Goal: Transaction & Acquisition: Purchase product/service

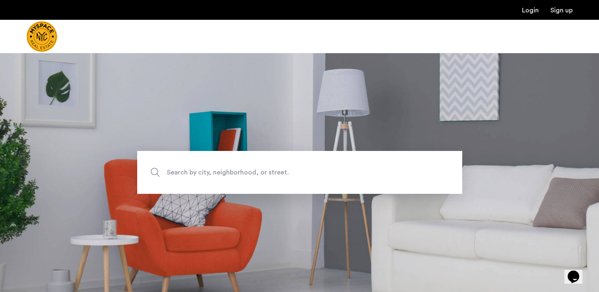
click at [299, 174] on span "Search by city, neighborhood, or street." at bounding box center [280, 172] width 227 height 11
click at [299, 174] on input "Search by city, neighborhood, or street." at bounding box center [299, 172] width 325 height 43
type input "*"
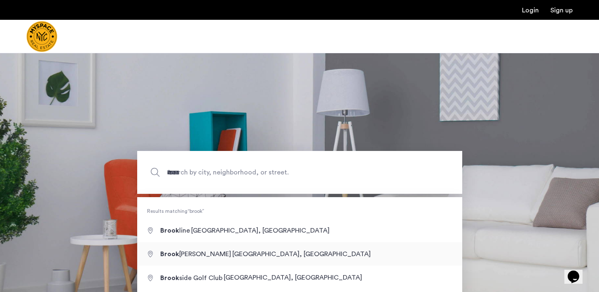
type input "**********"
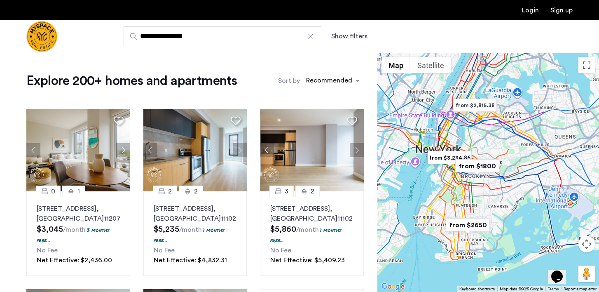
click at [341, 38] on button "Show filters" at bounding box center [349, 36] width 36 height 10
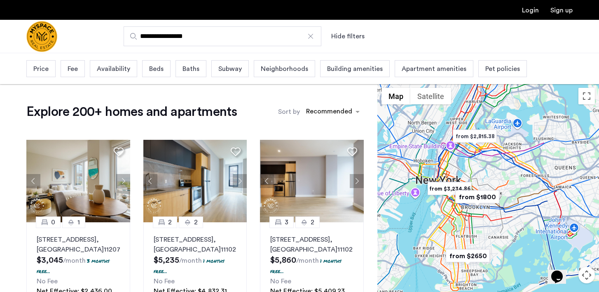
click at [41, 66] on span "Price" at bounding box center [40, 69] width 15 height 10
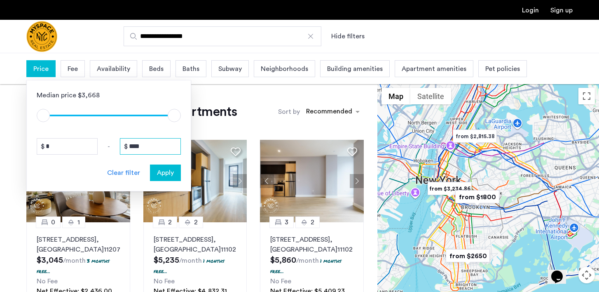
drag, startPoint x: 150, startPoint y: 144, endPoint x: 123, endPoint y: 145, distance: 27.2
click at [123, 145] on input "****" at bounding box center [150, 146] width 61 height 16
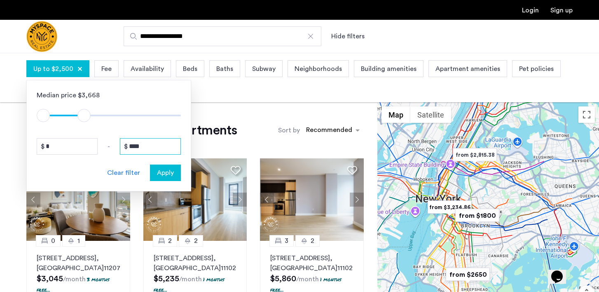
type input "****"
click at [177, 174] on div "Apply" at bounding box center [165, 173] width 26 height 10
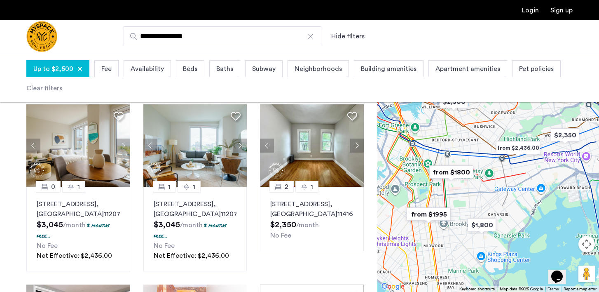
scroll to position [55, 0]
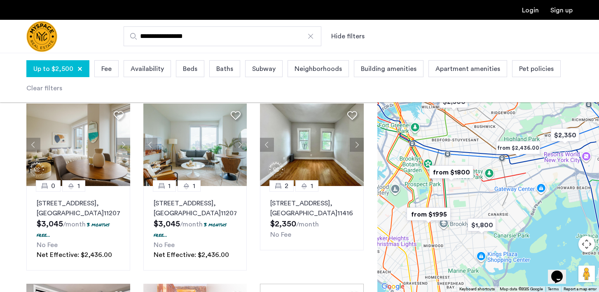
click at [459, 174] on img "from $1800" at bounding box center [451, 172] width 51 height 19
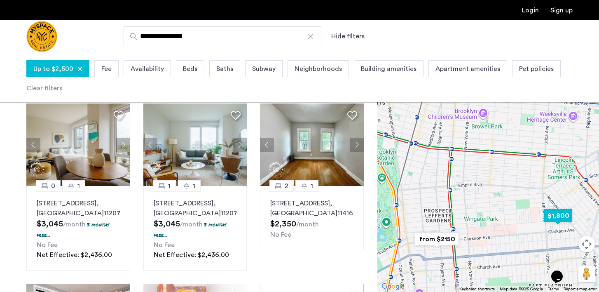
click at [558, 218] on img "$1,800" at bounding box center [558, 215] width 35 height 19
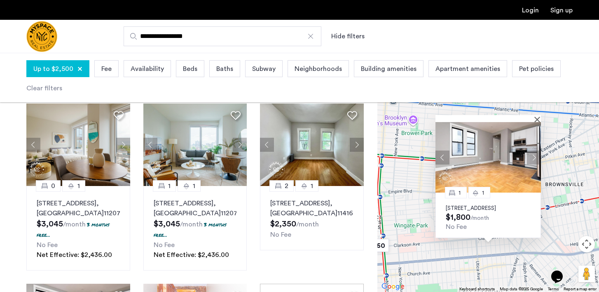
click at [480, 154] on img at bounding box center [489, 157] width 106 height 70
click at [454, 267] on div "1 1 92 East 53rd Street, Unit 4H, Brooklyn, NY 11203 $1,800 /month No Fee" at bounding box center [489, 172] width 222 height 239
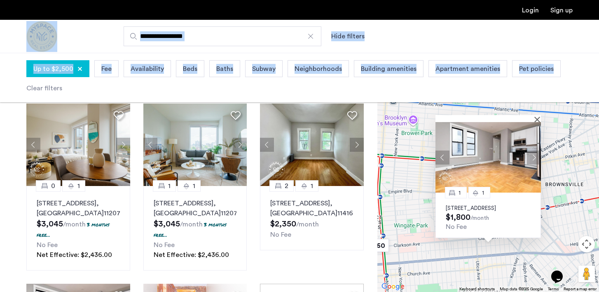
drag, startPoint x: 582, startPoint y: 78, endPoint x: 577, endPoint y: 10, distance: 67.7
click at [577, 10] on not-logged-in-header "**********" at bounding box center [299, 26] width 599 height 53
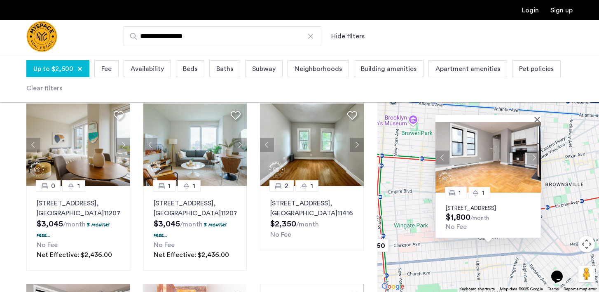
click at [568, 66] on div "Up to $2,500 Fee Availability Beds Baths Subway Neighborhoods Building amenitie…" at bounding box center [299, 77] width 546 height 39
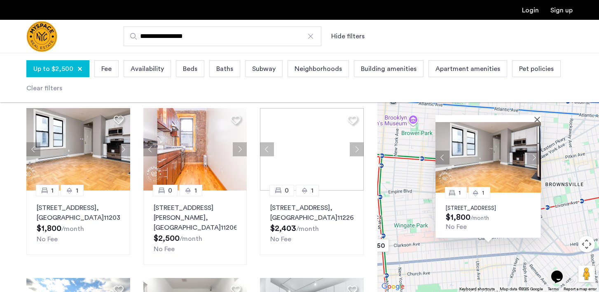
scroll to position [239, 0]
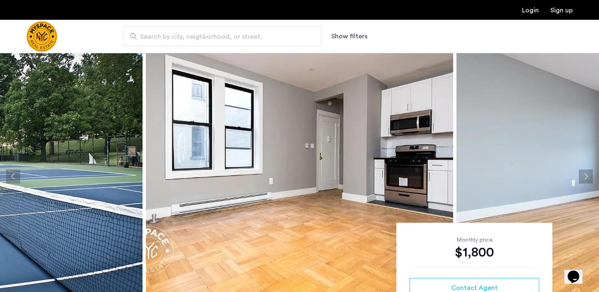
click at [222, 35] on span "Search by city, neighborhood, or street." at bounding box center [219, 37] width 158 height 10
click at [222, 35] on input "Search by city, neighborhood, or street." at bounding box center [223, 36] width 198 height 20
type input "**********"
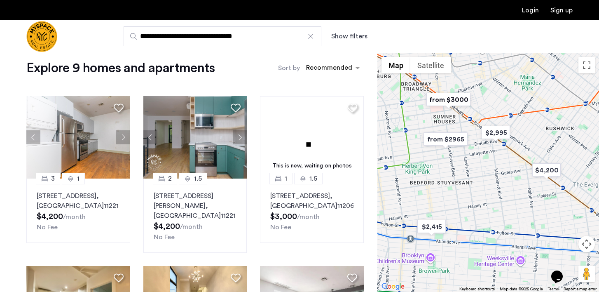
scroll to position [13, 0]
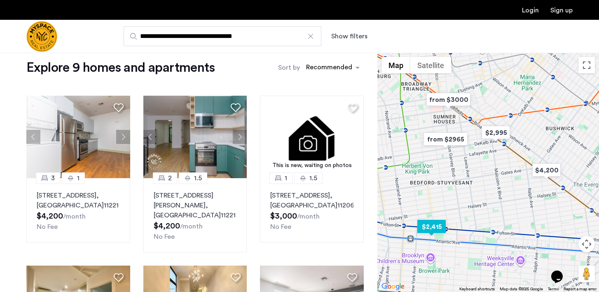
click at [441, 226] on img "$2,415" at bounding box center [431, 226] width 35 height 19
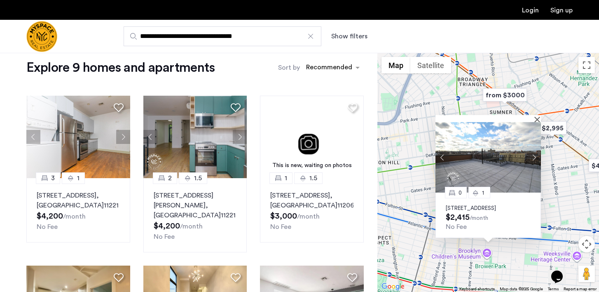
click at [509, 158] on img at bounding box center [489, 157] width 106 height 70
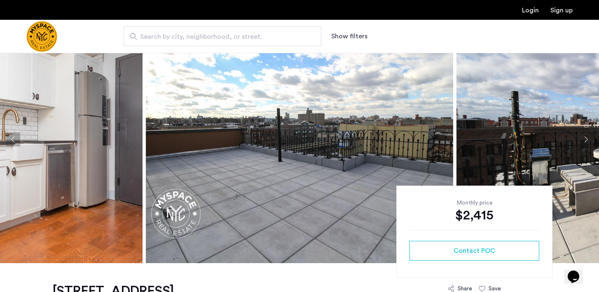
scroll to position [36, 0]
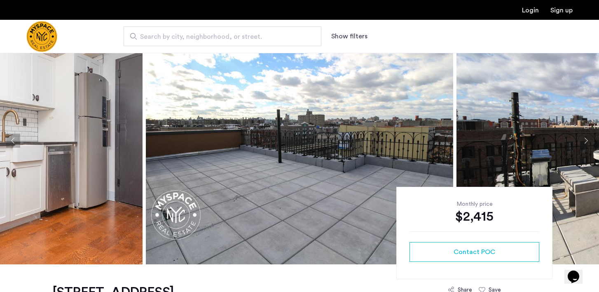
click at [584, 141] on button "Next apartment" at bounding box center [586, 141] width 14 height 14
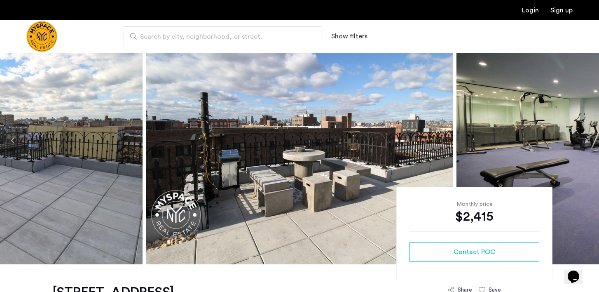
click at [584, 141] on button "Next apartment" at bounding box center [586, 141] width 14 height 14
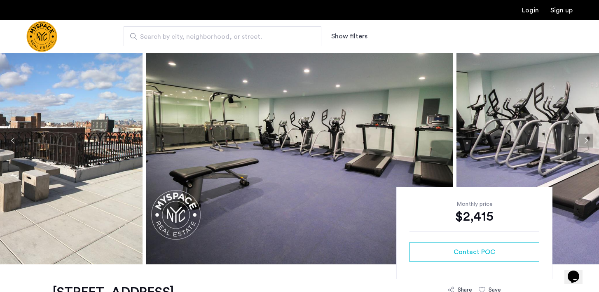
click at [584, 141] on button "Next apartment" at bounding box center [586, 141] width 14 height 14
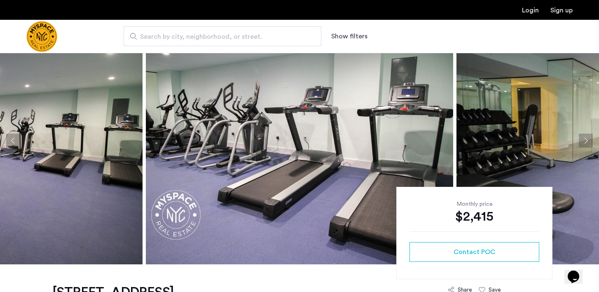
click at [584, 141] on button "Next apartment" at bounding box center [586, 141] width 14 height 14
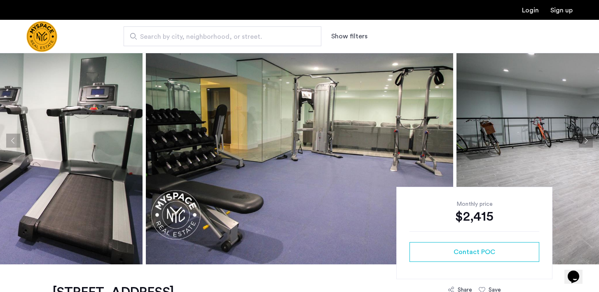
click at [584, 141] on button "Next apartment" at bounding box center [586, 141] width 14 height 14
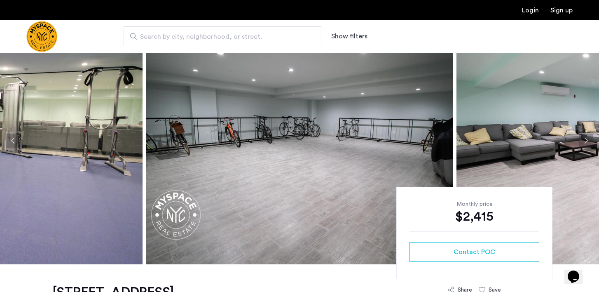
click at [584, 141] on button "Next apartment" at bounding box center [586, 141] width 14 height 14
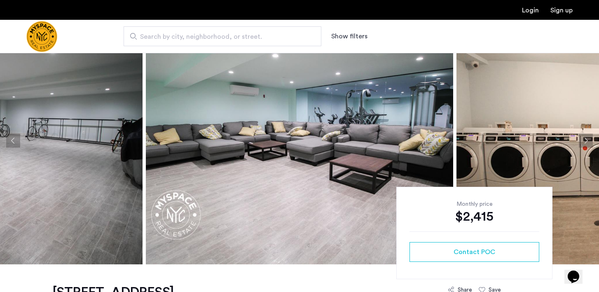
click at [584, 141] on button "Next apartment" at bounding box center [586, 141] width 14 height 14
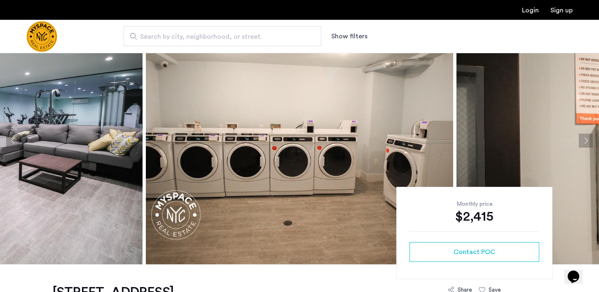
click at [584, 141] on button "Next apartment" at bounding box center [586, 141] width 14 height 14
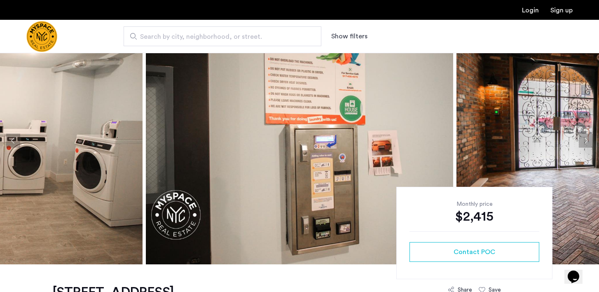
click at [584, 141] on button "Next apartment" at bounding box center [586, 141] width 14 height 14
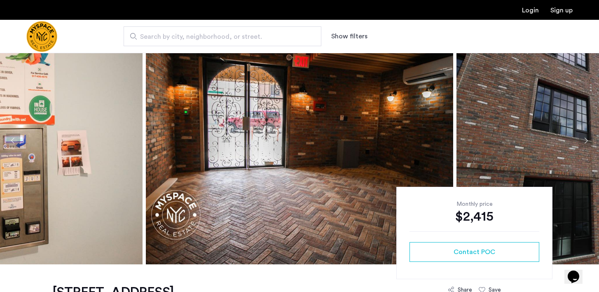
click at [584, 141] on button "Next apartment" at bounding box center [586, 141] width 14 height 14
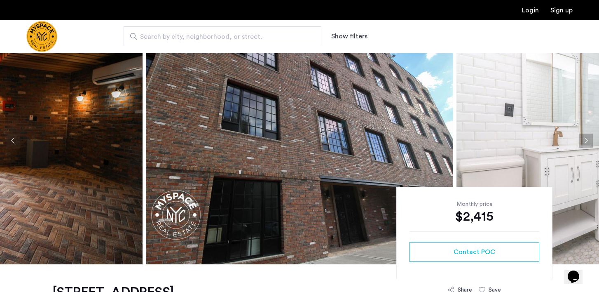
click at [584, 141] on button "Next apartment" at bounding box center [586, 141] width 14 height 14
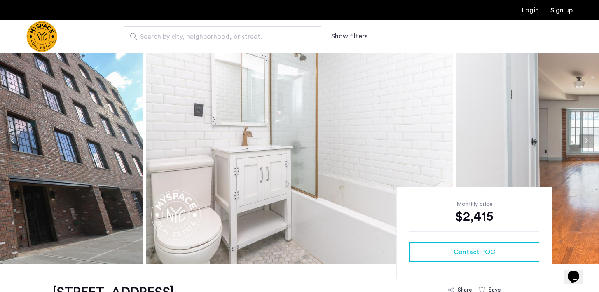
click at [584, 141] on button "Next apartment" at bounding box center [586, 141] width 14 height 14
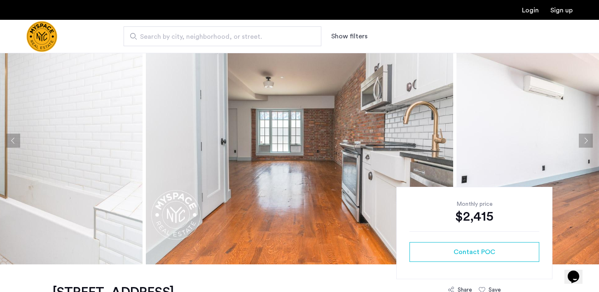
click at [584, 141] on button "Next apartment" at bounding box center [586, 141] width 14 height 14
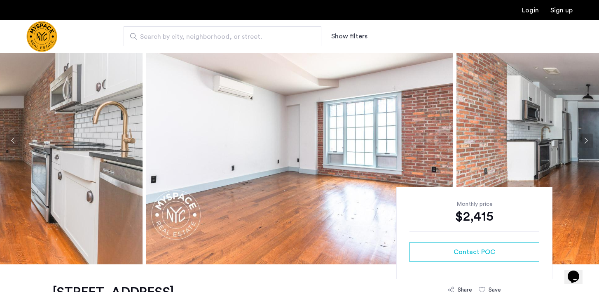
click at [584, 141] on button "Next apartment" at bounding box center [586, 141] width 14 height 14
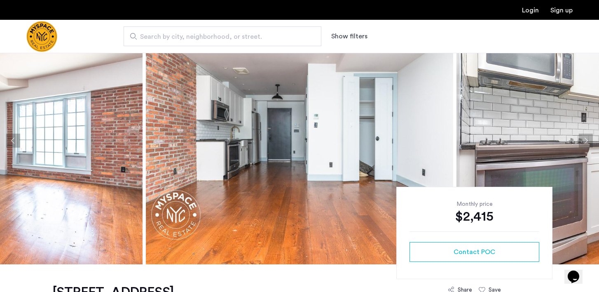
click at [10, 141] on button "Previous apartment" at bounding box center [13, 141] width 14 height 14
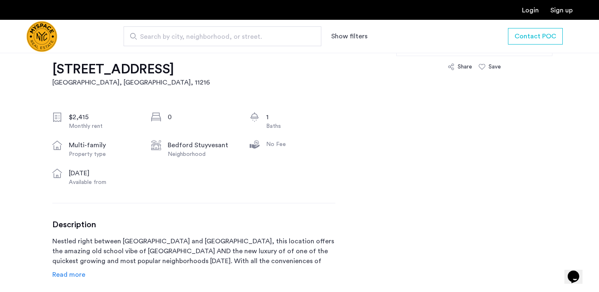
scroll to position [0, 0]
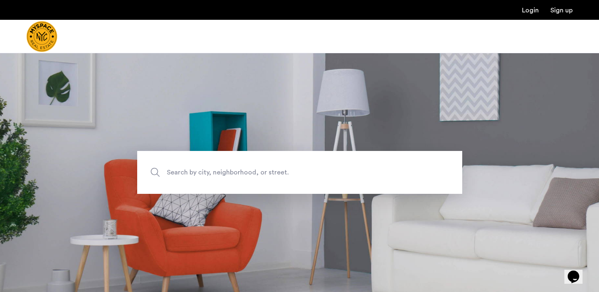
click at [195, 167] on span "Search by city, neighborhood, or street." at bounding box center [280, 172] width 227 height 11
click at [195, 167] on input "Search by city, neighborhood, or street." at bounding box center [299, 172] width 325 height 43
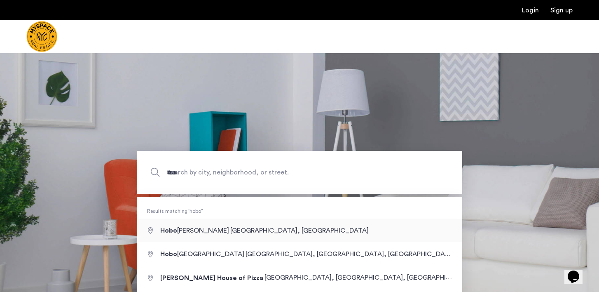
type input "**********"
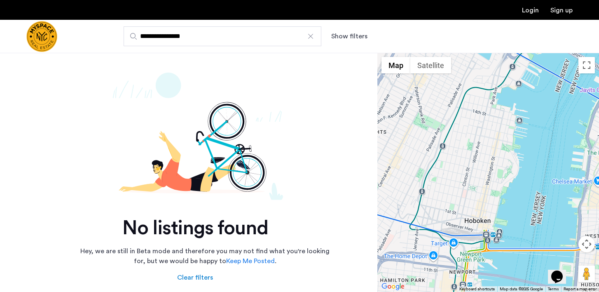
click at [310, 37] on div at bounding box center [311, 36] width 8 height 8
click at [310, 37] on input "**********" at bounding box center [223, 36] width 198 height 20
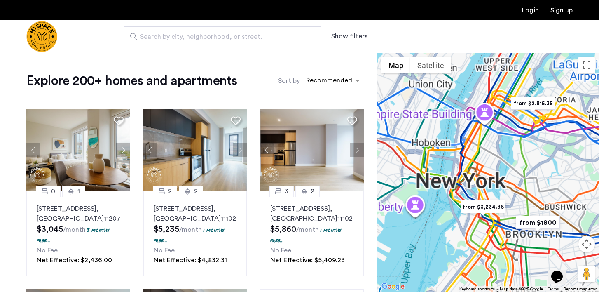
click at [245, 38] on span "Search by city, neighborhood, or street." at bounding box center [219, 37] width 158 height 10
click at [245, 38] on input "Search by city, neighborhood, or street." at bounding box center [223, 36] width 198 height 20
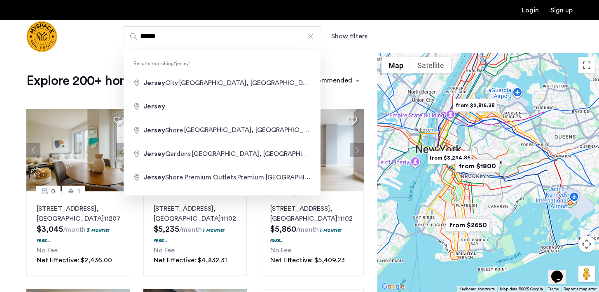
type input "**********"
